Goal: Information Seeking & Learning: Learn about a topic

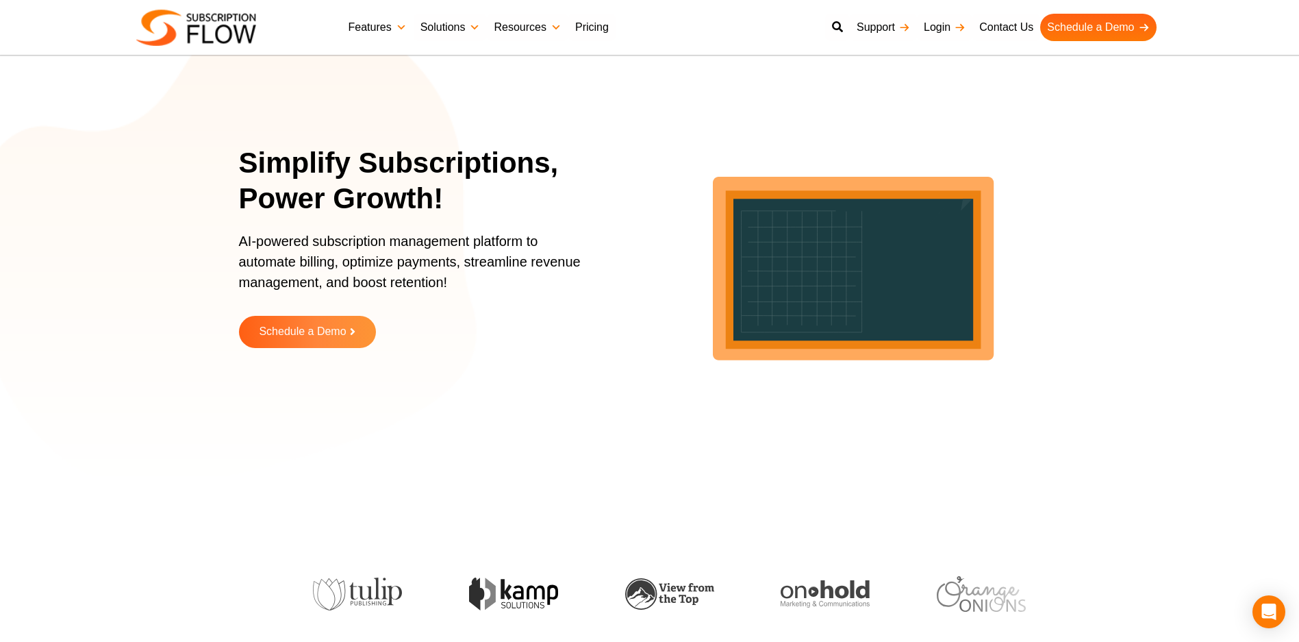
click at [375, 25] on link "Features" at bounding box center [378, 27] width 72 height 27
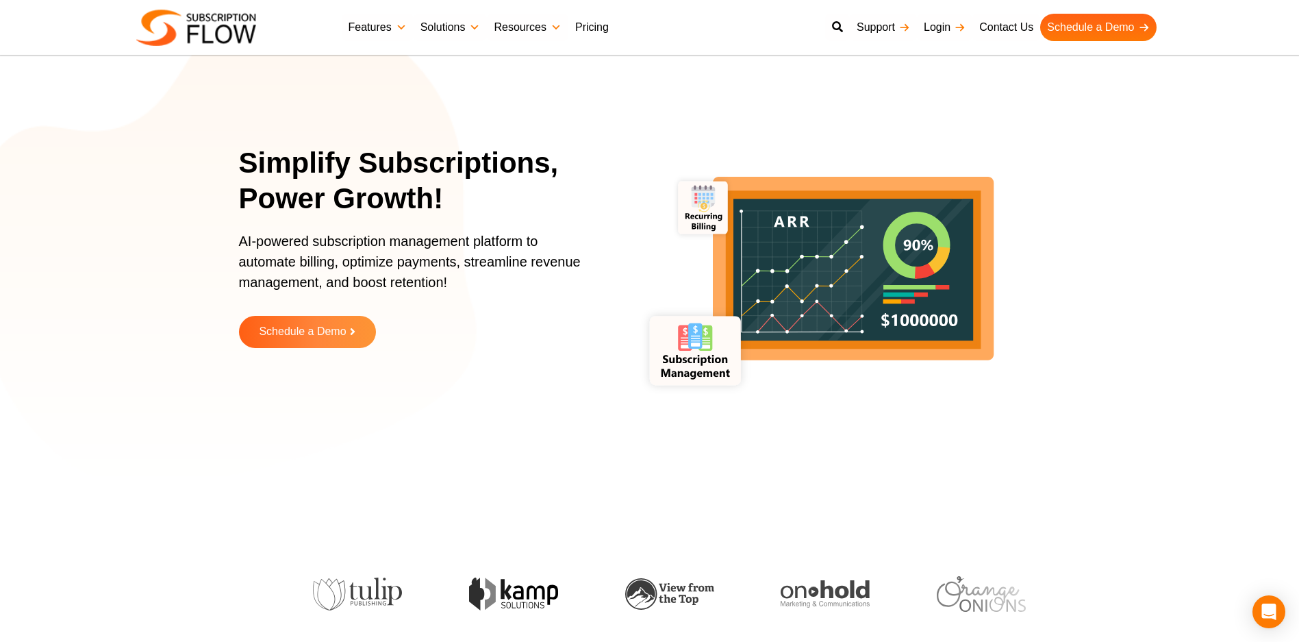
click at [609, 31] on link "Pricing" at bounding box center [591, 27] width 47 height 27
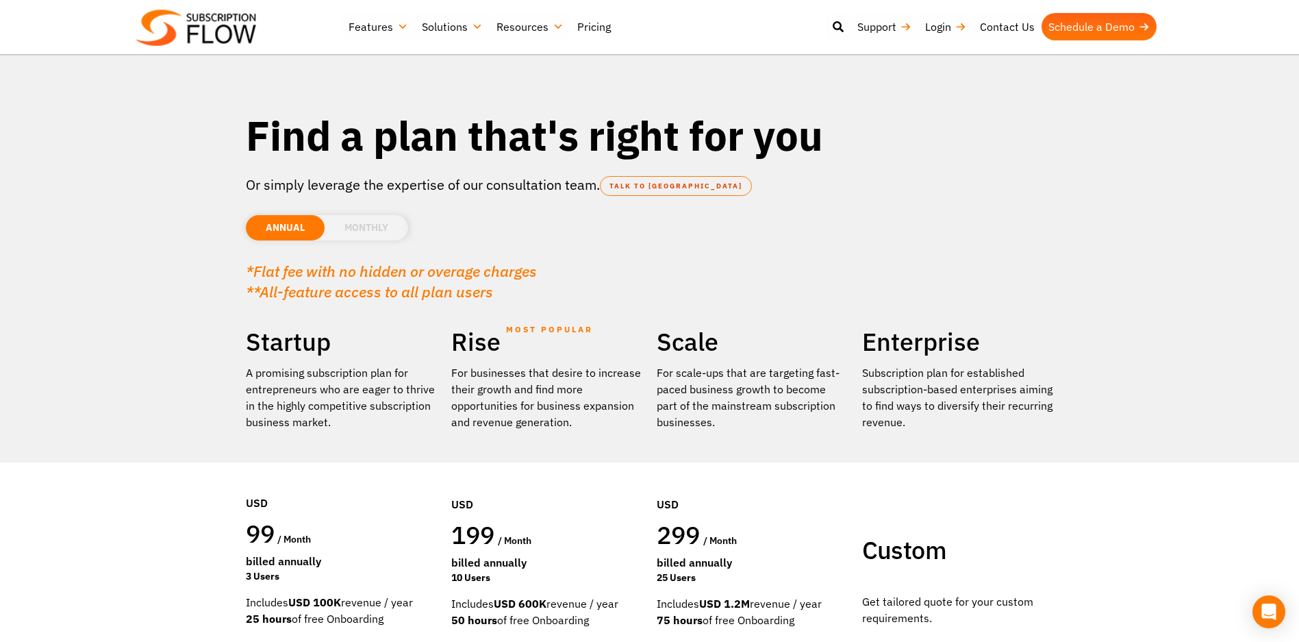
click at [366, 233] on li "MONTHLY" at bounding box center [367, 227] width 84 height 25
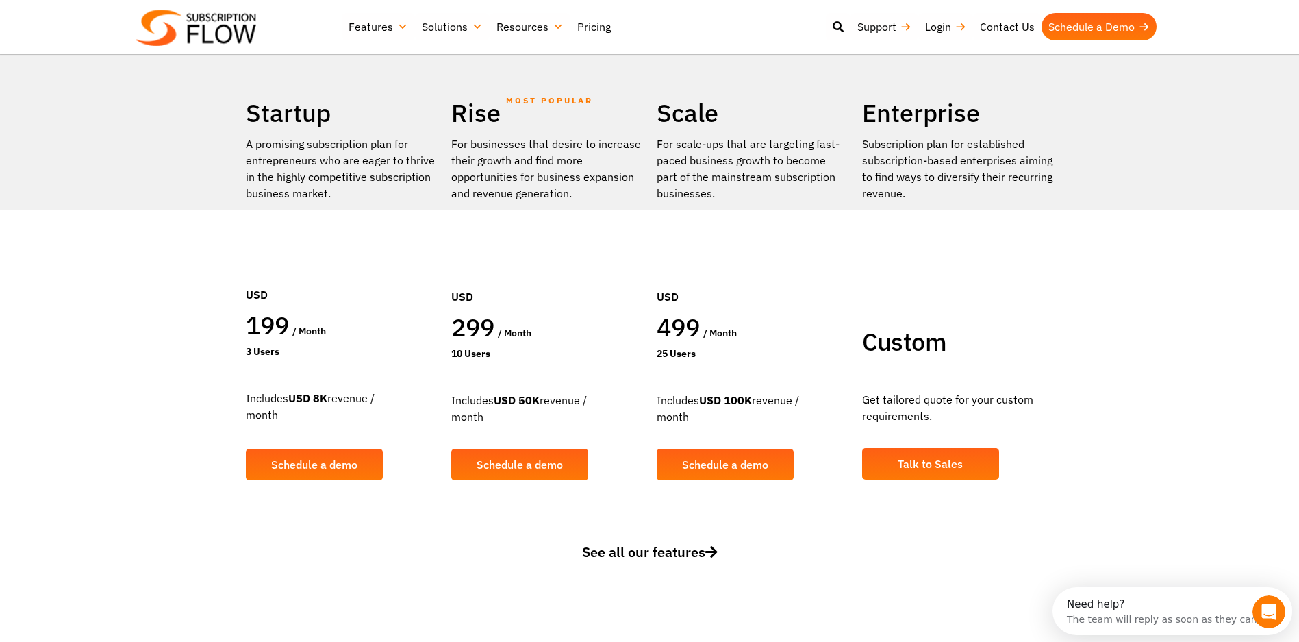
scroll to position [279, 0]
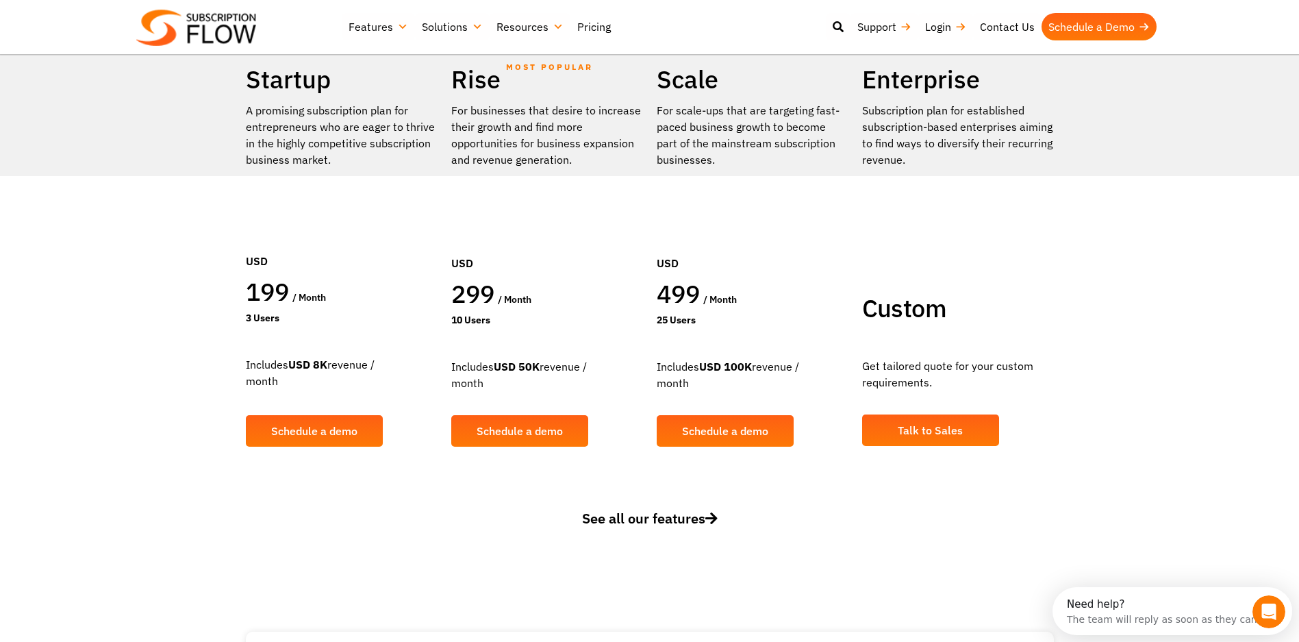
click at [676, 522] on span "See all our features" at bounding box center [650, 518] width 136 height 18
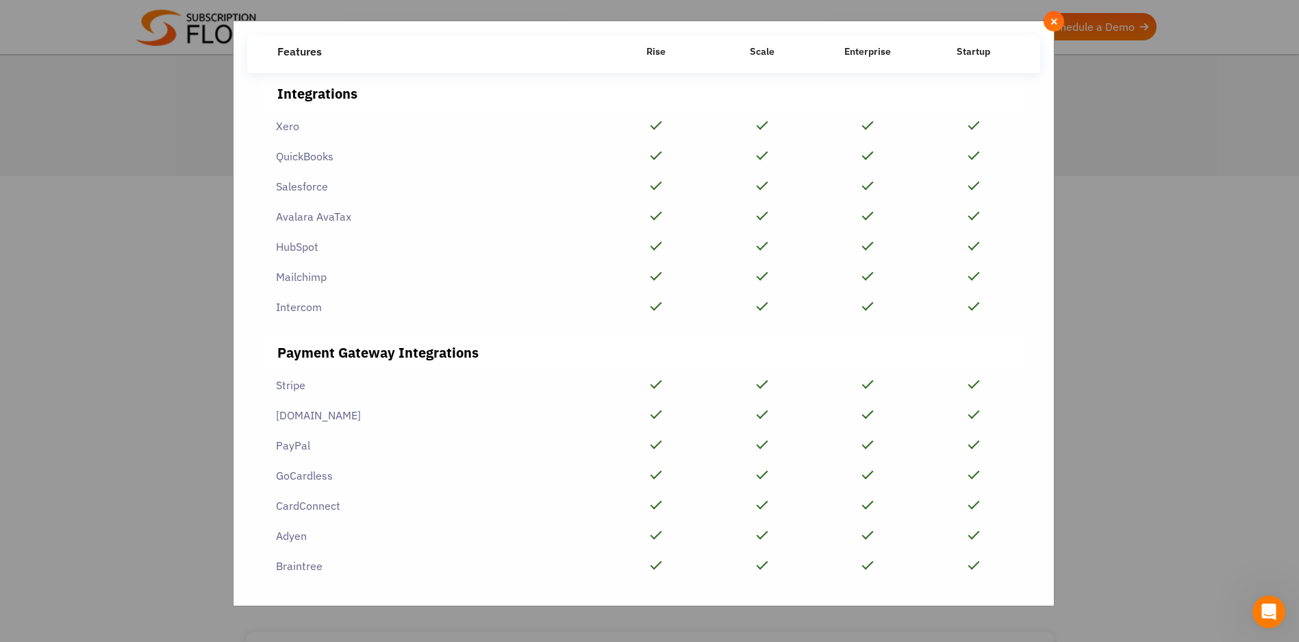
scroll to position [3100, 0]
click at [1053, 24] on span "×" at bounding box center [1054, 21] width 9 height 15
